Goal: Information Seeking & Learning: Find specific fact

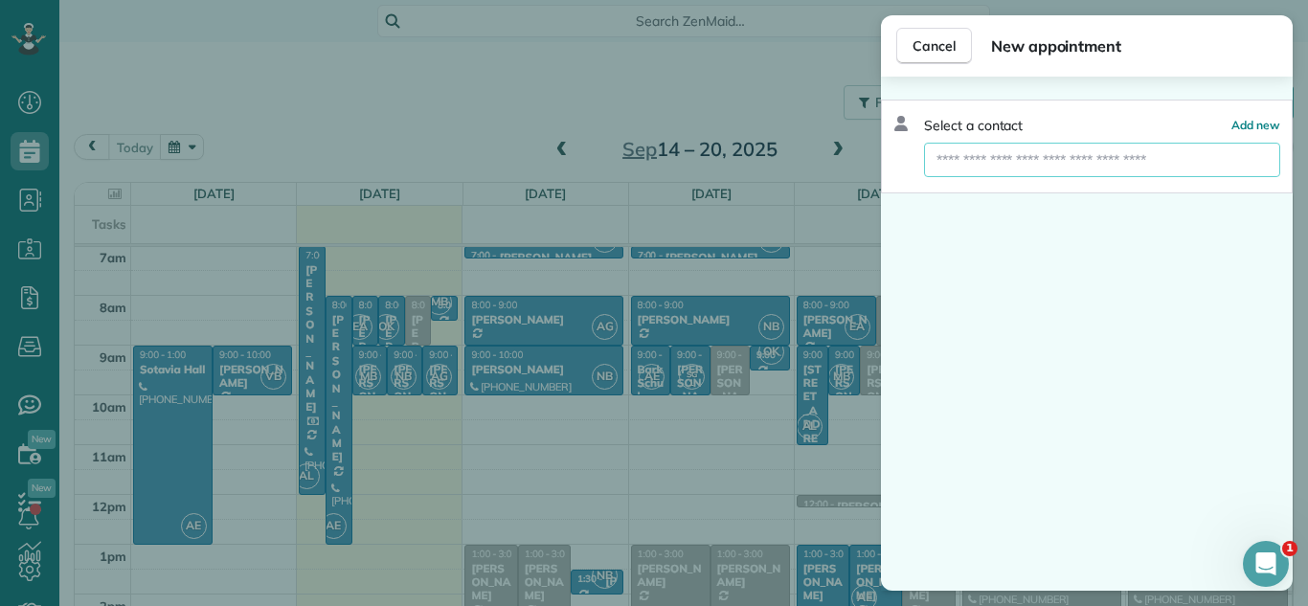
click at [1073, 166] on input "text" at bounding box center [1102, 160] width 356 height 34
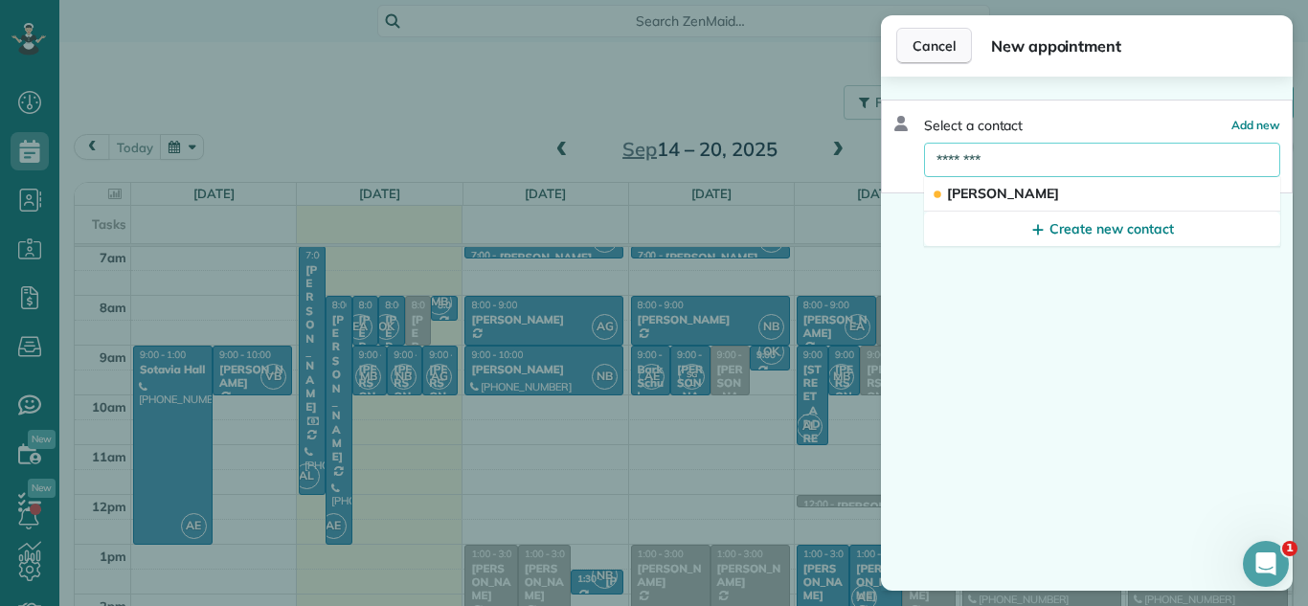
type input "********"
click at [941, 34] on button "Cancel" at bounding box center [934, 46] width 76 height 36
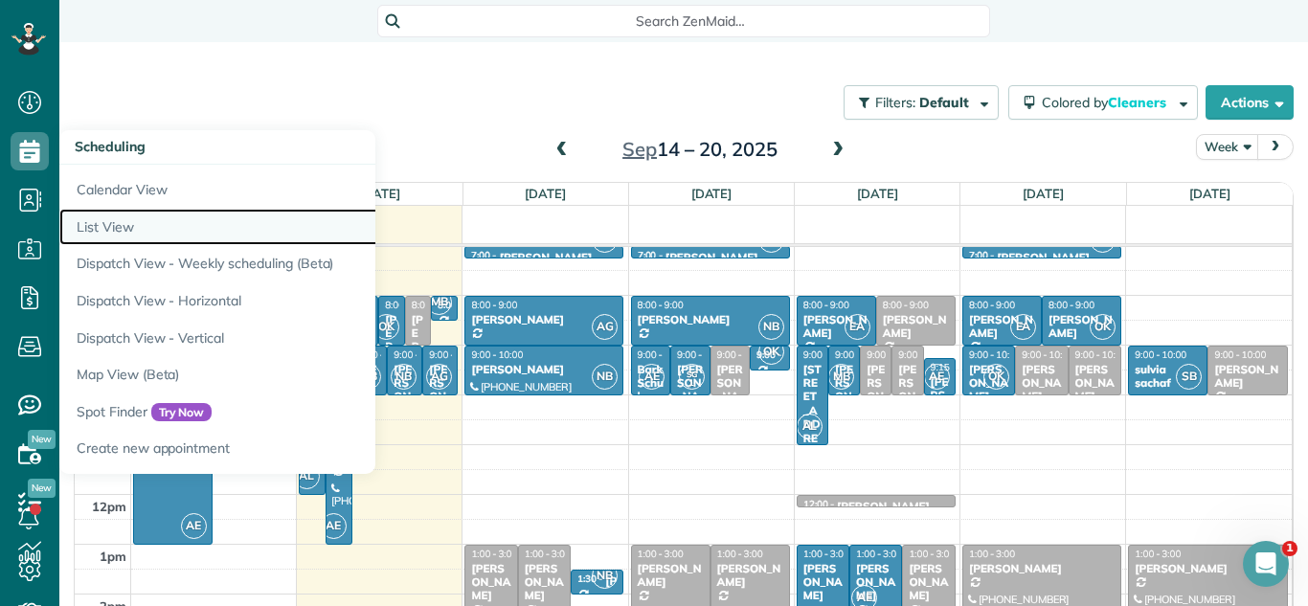
click at [141, 217] on link "List View" at bounding box center [298, 227] width 479 height 37
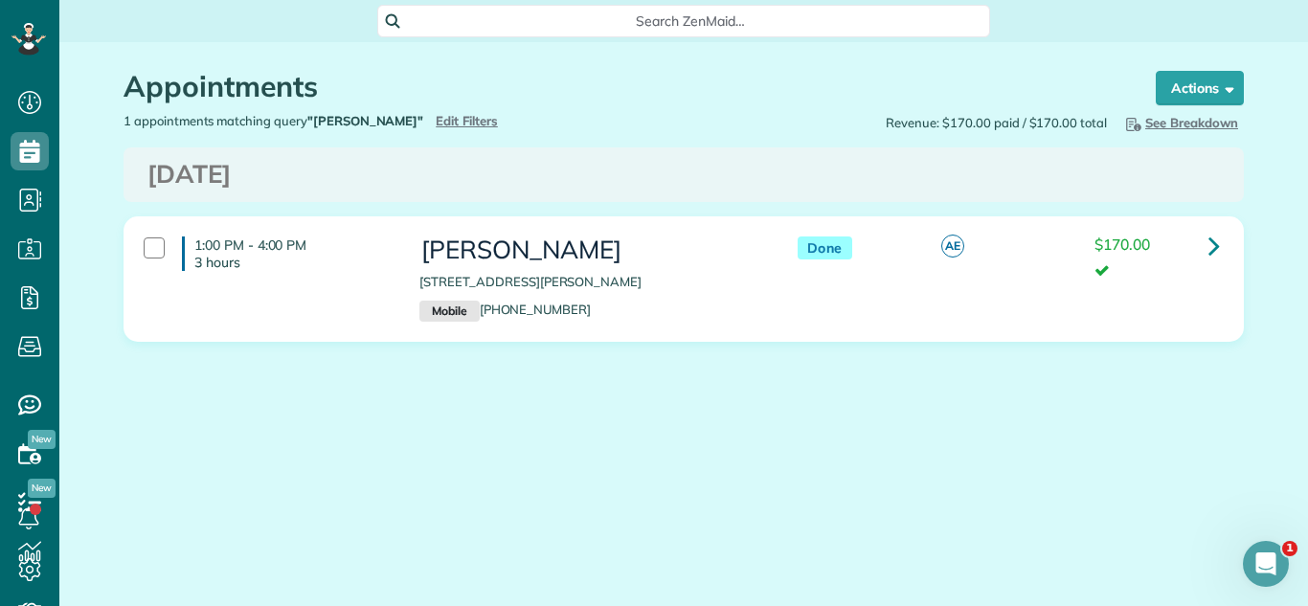
drag, startPoint x: 702, startPoint y: 282, endPoint x: 415, endPoint y: 275, distance: 287.4
click at [415, 275] on div "[PERSON_NAME] [STREET_ADDRESS][PERSON_NAME] Mobile [PHONE_NUMBER]" at bounding box center [589, 279] width 368 height 104
copy p "[STREET_ADDRESS][PERSON_NAME]"
click at [1225, 249] on link at bounding box center [1214, 246] width 38 height 38
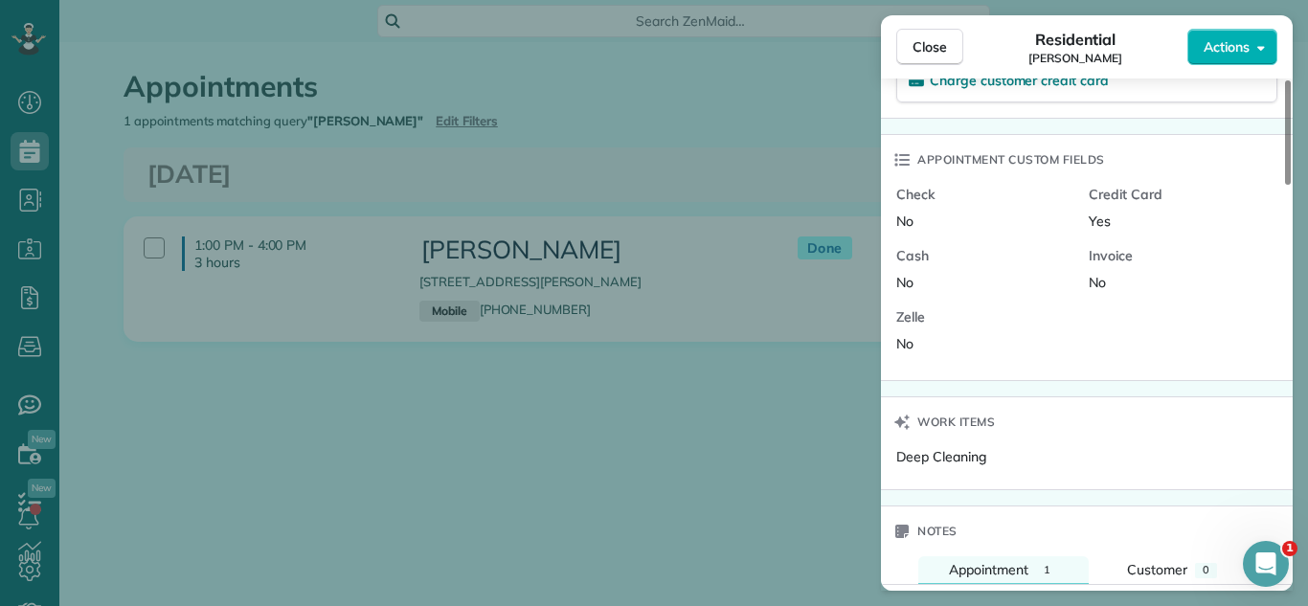
scroll to position [1270, 0]
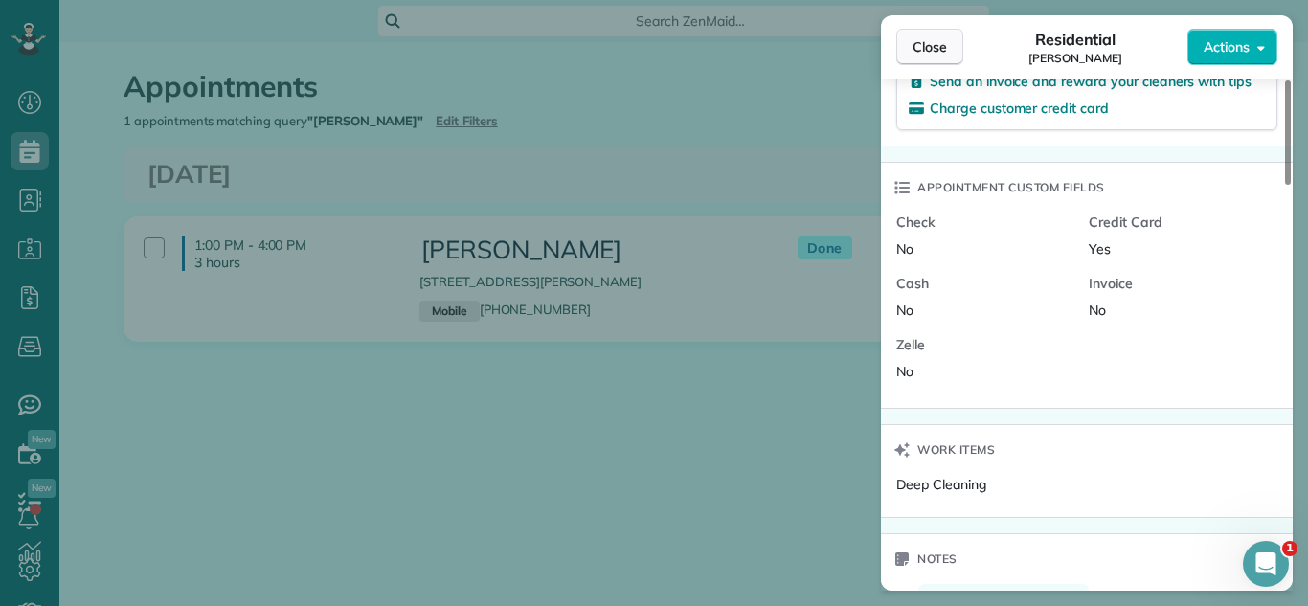
click at [948, 50] on button "Close" at bounding box center [929, 47] width 67 height 36
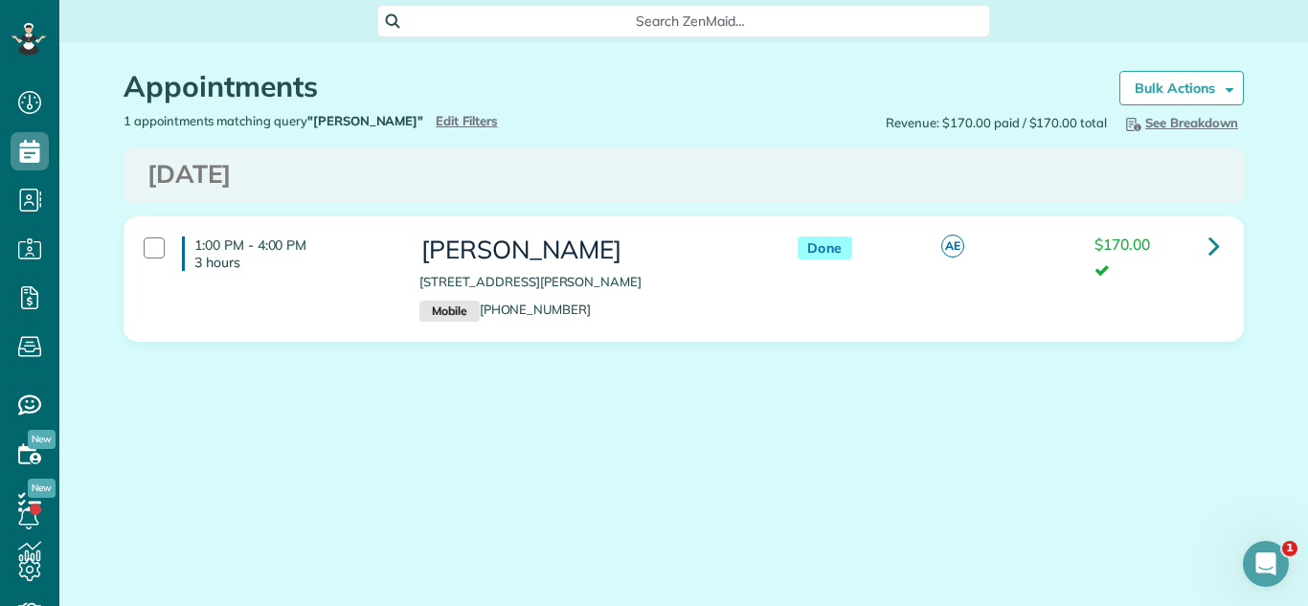
click at [633, 410] on div "Appointments the List View [2 min] Schedule Changes Actions Create Appointment …" at bounding box center [683, 263] width 1149 height 443
click at [1216, 244] on icon at bounding box center [1214, 246] width 11 height 34
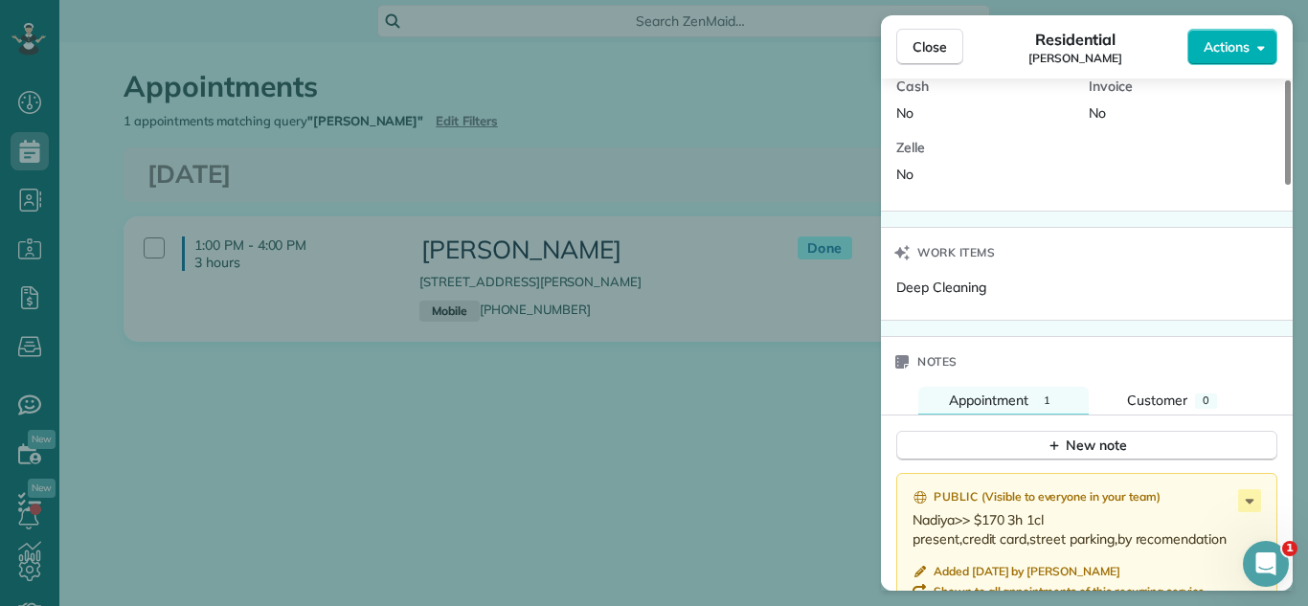
scroll to position [1504, 0]
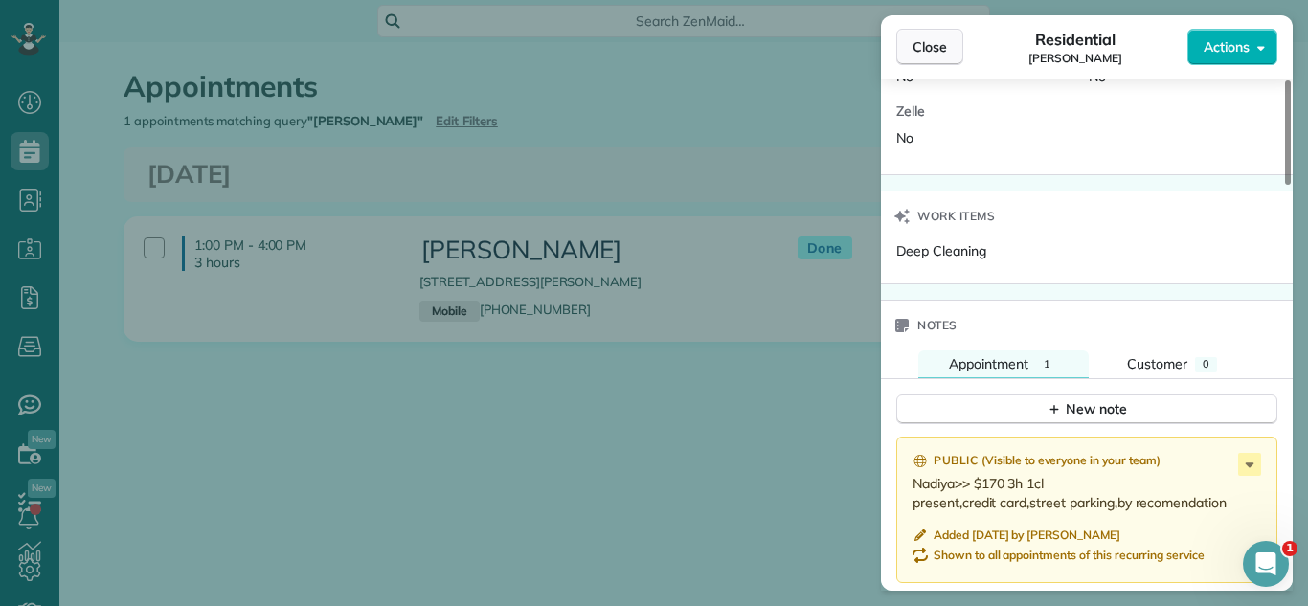
click at [942, 46] on span "Close" at bounding box center [930, 46] width 34 height 19
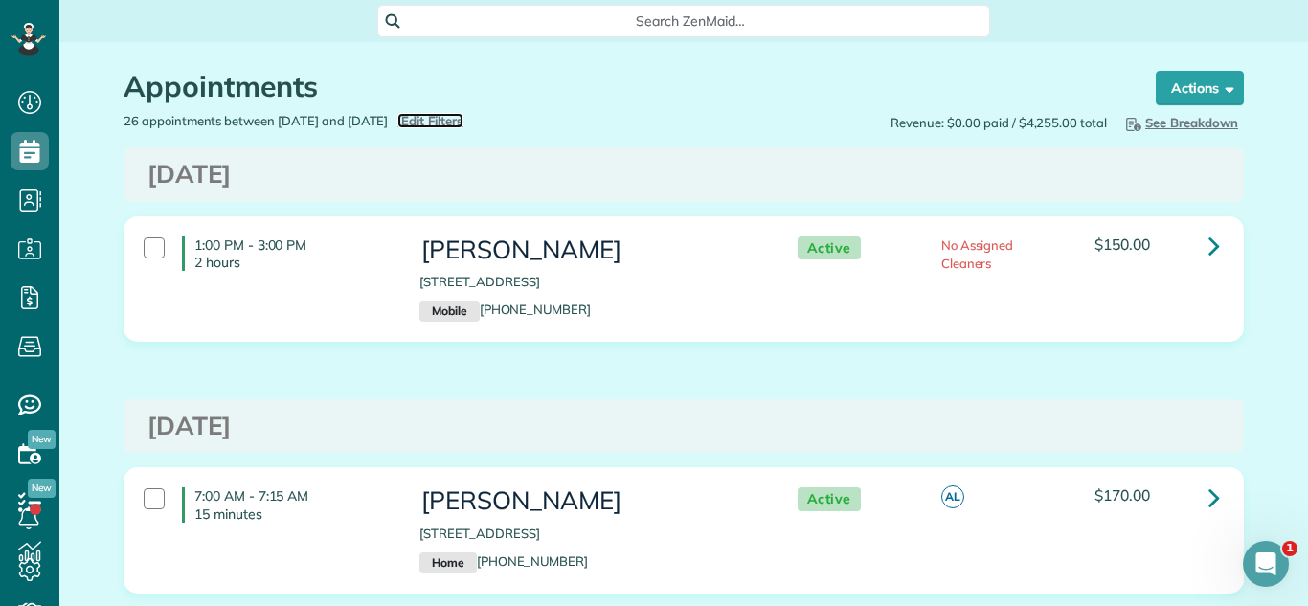
click at [455, 123] on span "Edit Filters" at bounding box center [432, 120] width 62 height 15
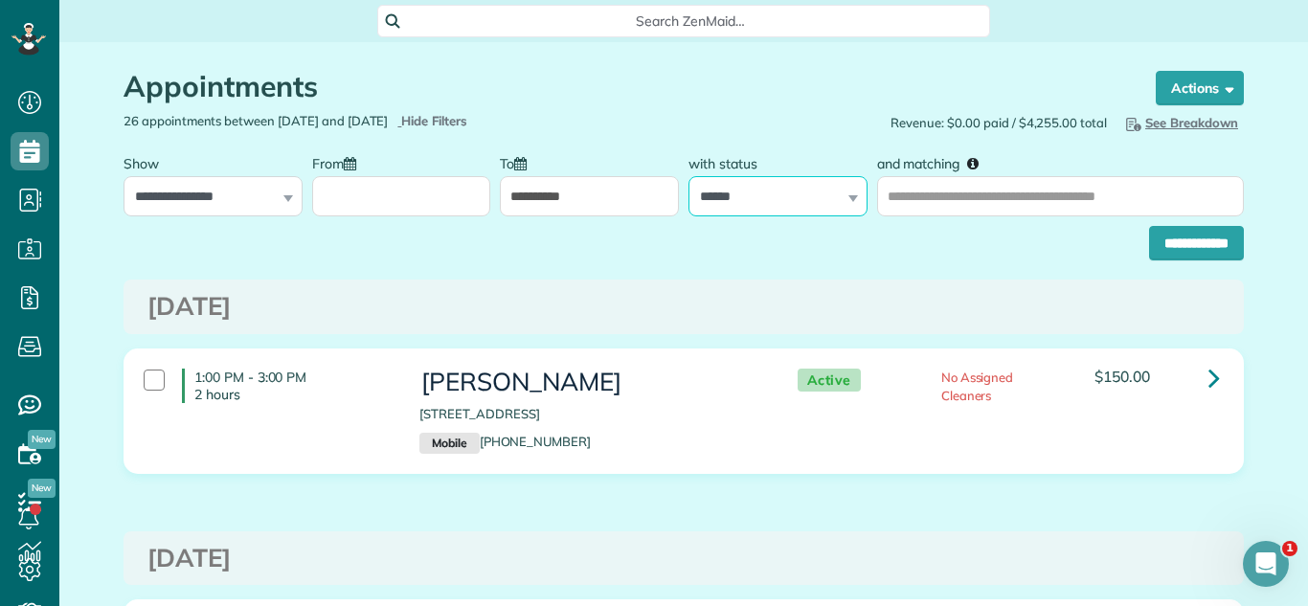
drag, startPoint x: 760, startPoint y: 178, endPoint x: 772, endPoint y: 215, distance: 39.1
click at [762, 180] on select "**********" at bounding box center [778, 196] width 179 height 40
select select
click at [689, 176] on select "**********" at bounding box center [778, 196] width 179 height 40
drag, startPoint x: 1209, startPoint y: 246, endPoint x: 942, endPoint y: 588, distance: 433.4
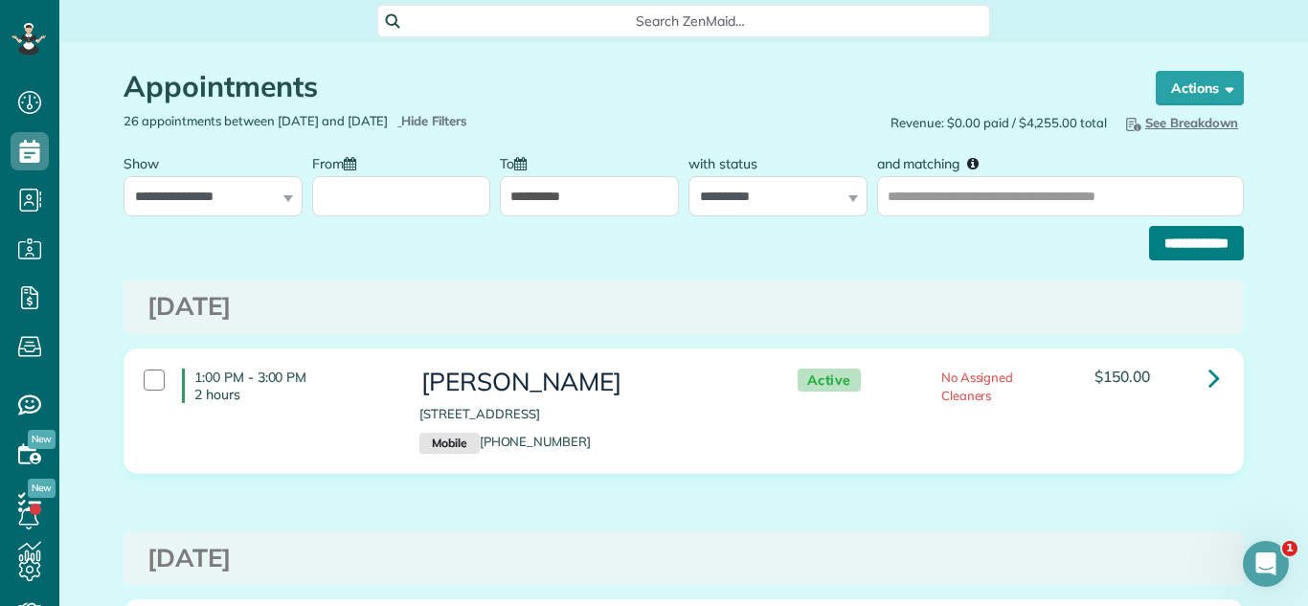
click at [1050, 282] on div "[DATE]" at bounding box center [684, 307] width 1121 height 55
click at [1184, 247] on input "**********" at bounding box center [1196, 243] width 95 height 34
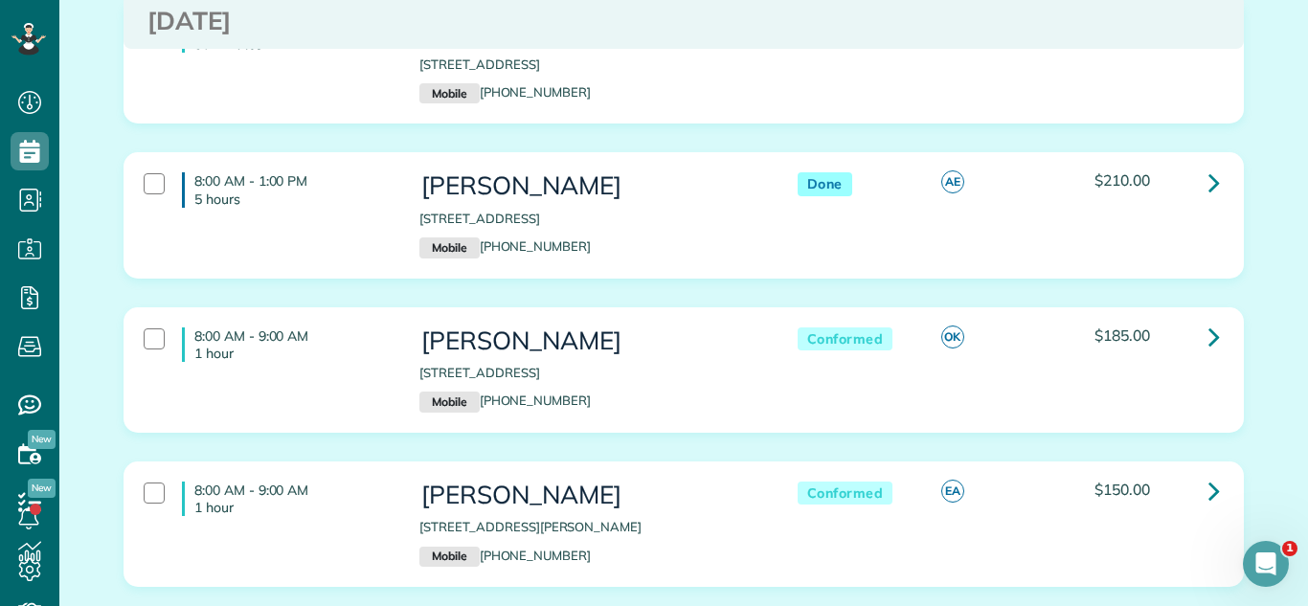
scroll to position [529, 0]
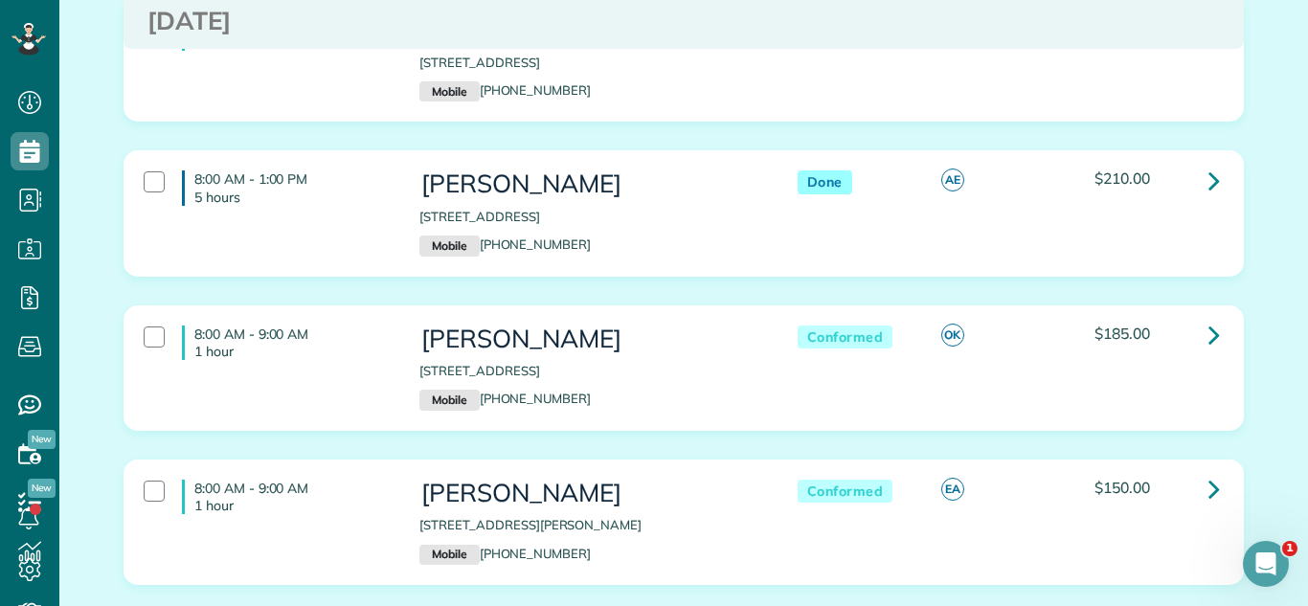
click at [493, 150] on div "8:00 AM - 8:30 AM 30 minutes [PERSON_NAME] [STREET_ADDRESS] Mobile [PHONE_NUMBE…" at bounding box center [683, 73] width 1149 height 154
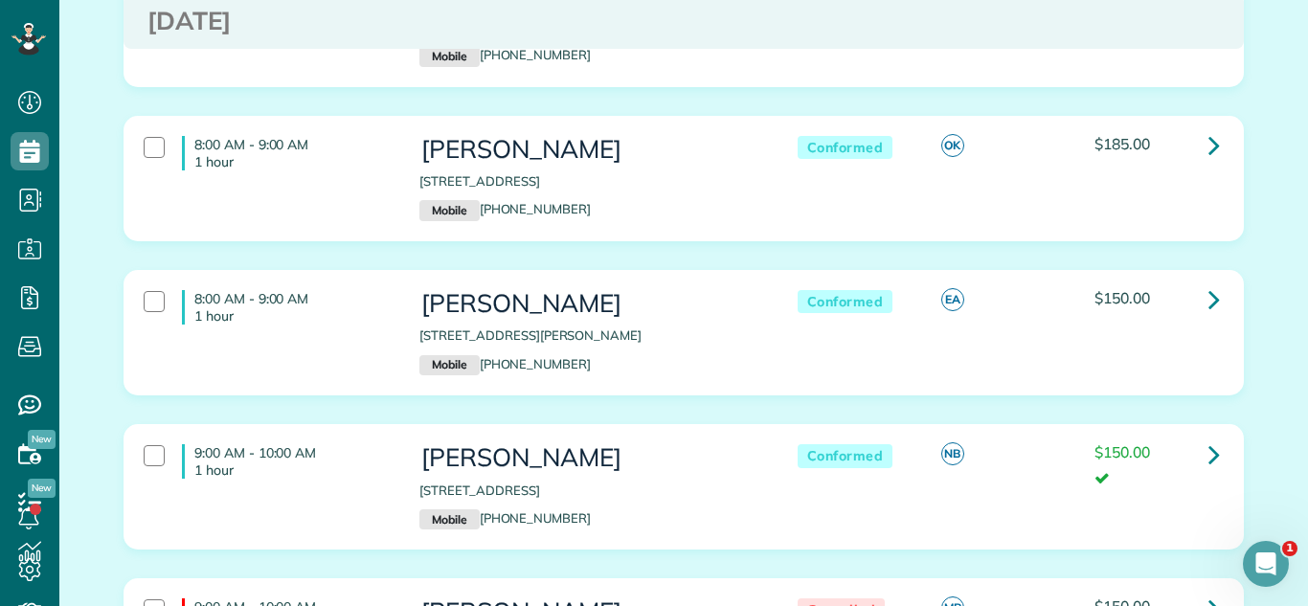
scroll to position [1087, 0]
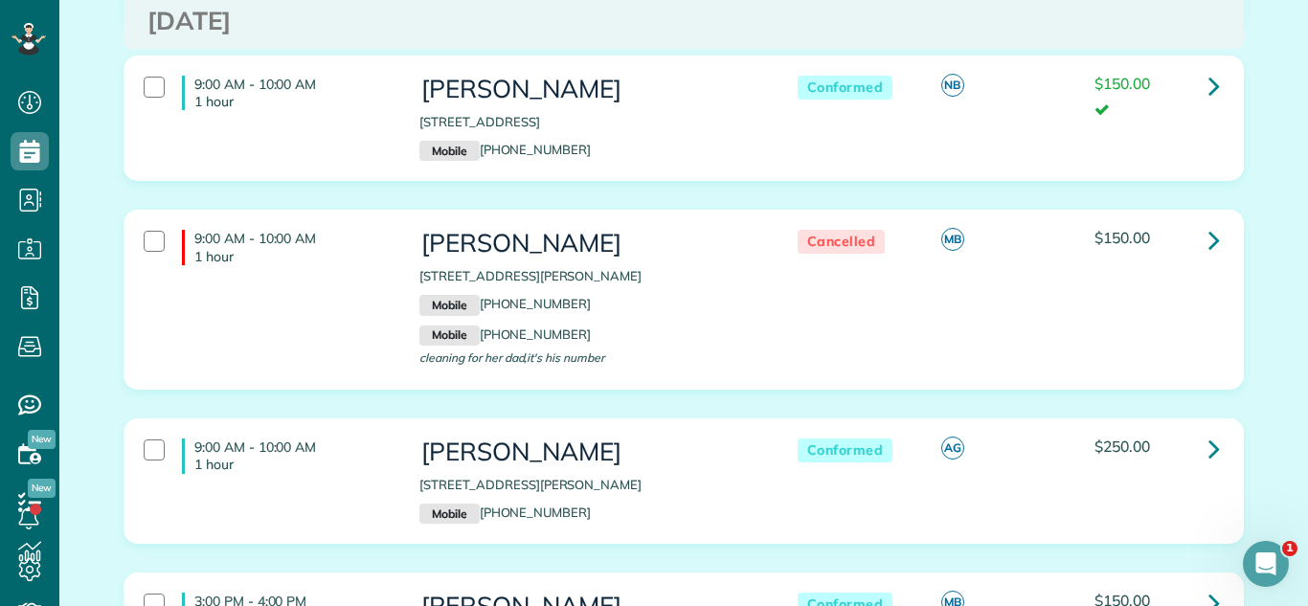
click at [744, 316] on p "Mobile [PHONE_NUMBER]" at bounding box center [588, 305] width 339 height 21
click at [586, 210] on div "9:00 AM - 10:00 AM 1 hour [PERSON_NAME] [STREET_ADDRESS] Mobile [PHONE_NUMBER] …" at bounding box center [683, 133] width 1149 height 154
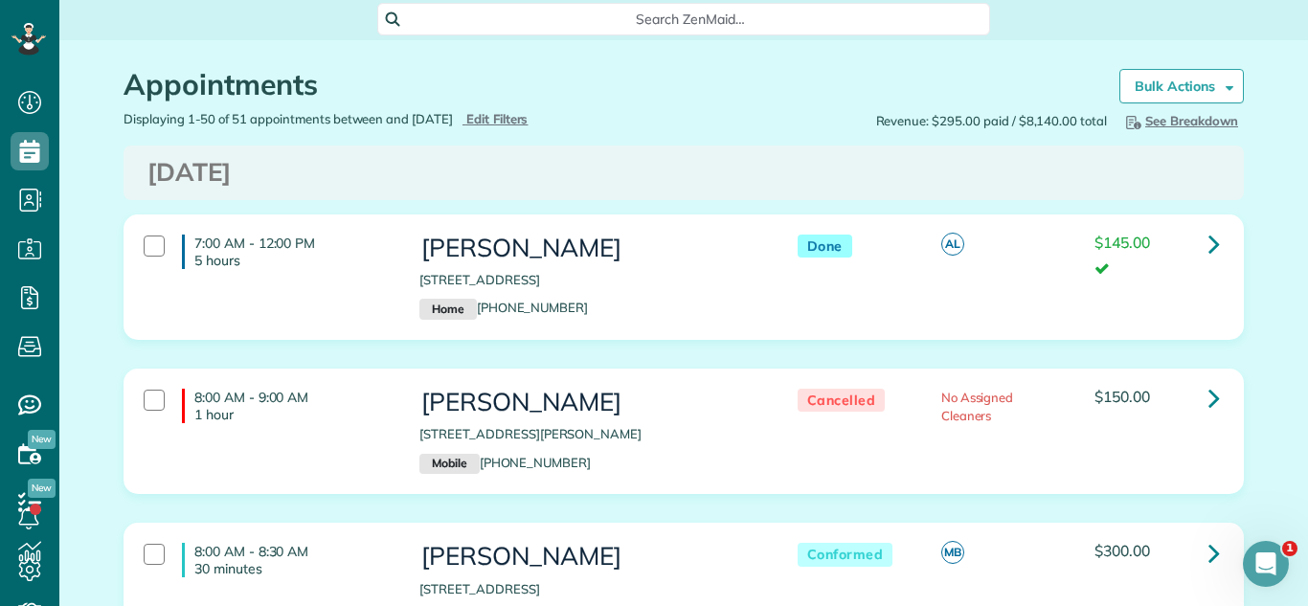
scroll to position [0, 0]
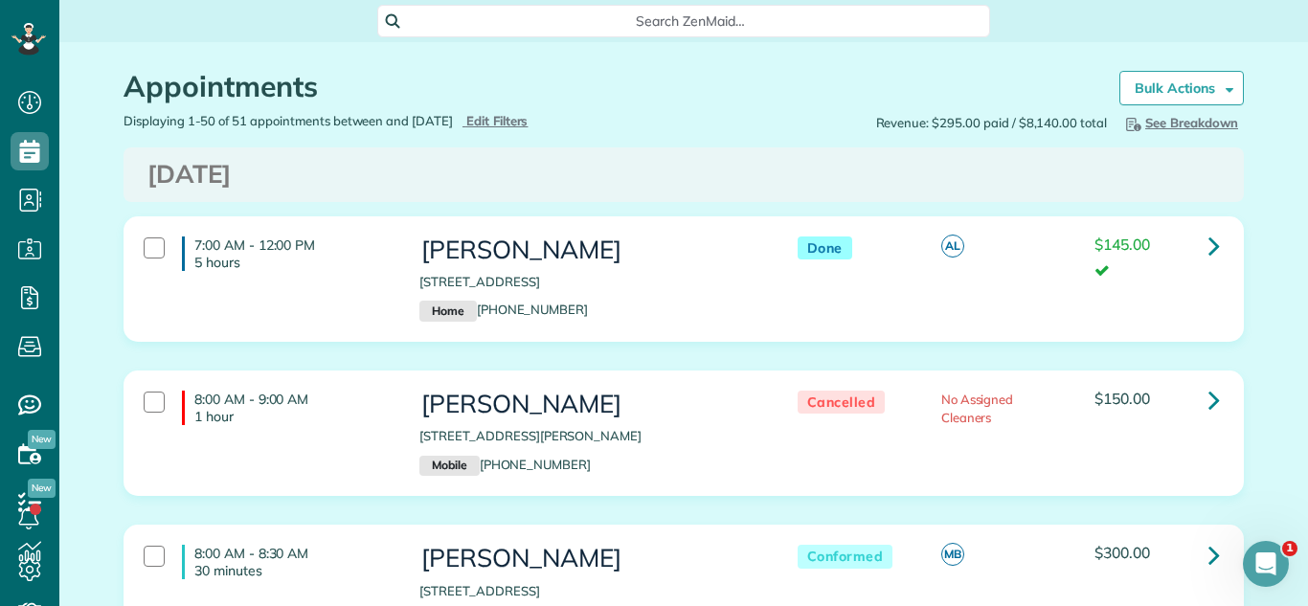
click at [905, 79] on h1 "Appointments" at bounding box center [607, 87] width 967 height 32
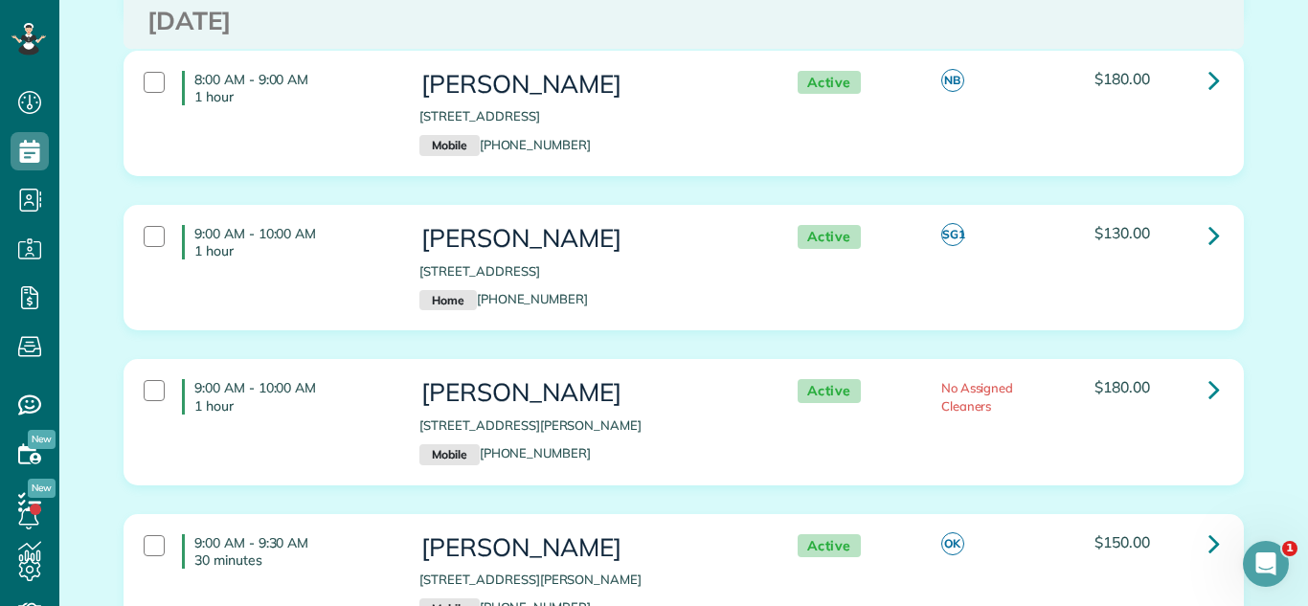
scroll to position [3127, 0]
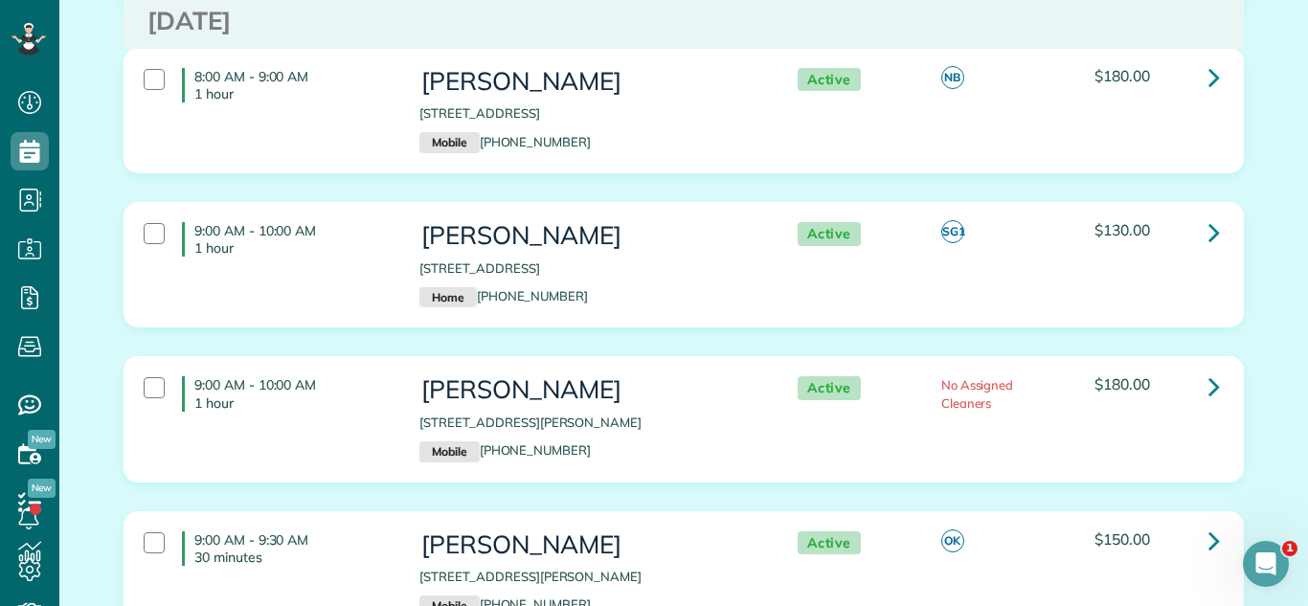
drag, startPoint x: 414, startPoint y: 301, endPoint x: 696, endPoint y: 305, distance: 282.6
click at [696, 305] on div "[PERSON_NAME] [STREET_ADDRESS] Home [PHONE_NUMBER]" at bounding box center [589, 265] width 368 height 104
copy p "[STREET_ADDRESS]"
click at [651, 202] on div "8:00 AM - 9:00 AM 1 hour [PERSON_NAME] [STREET_ADDRESS] Mobile [PHONE_NUMBER] A…" at bounding box center [683, 125] width 1149 height 154
